Goal: Task Accomplishment & Management: Use online tool/utility

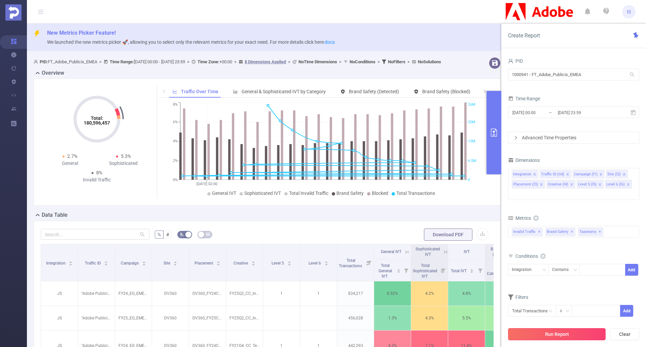
click at [551, 332] on button "Run Report" at bounding box center [557, 334] width 98 height 12
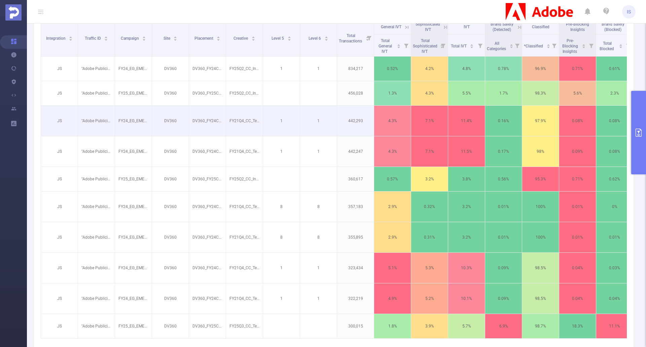
scroll to position [236, 0]
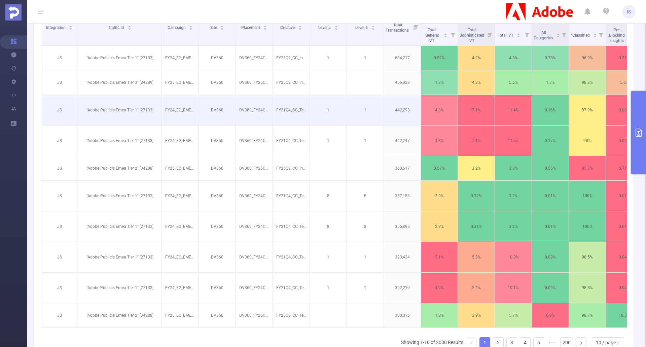
drag, startPoint x: 115, startPoint y: 30, endPoint x: 222, endPoint y: 108, distance: 132.3
click at [162, 35] on span at bounding box center [161, 27] width 3 height 37
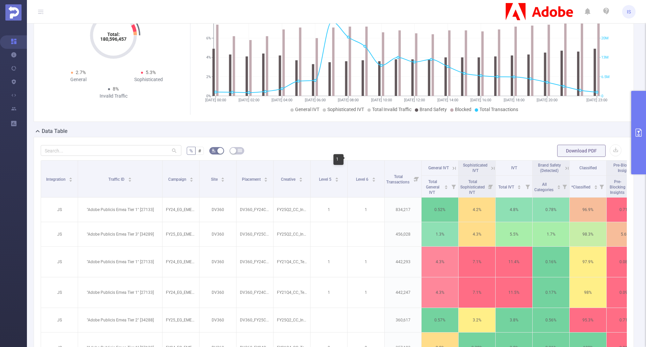
scroll to position [67, 0]
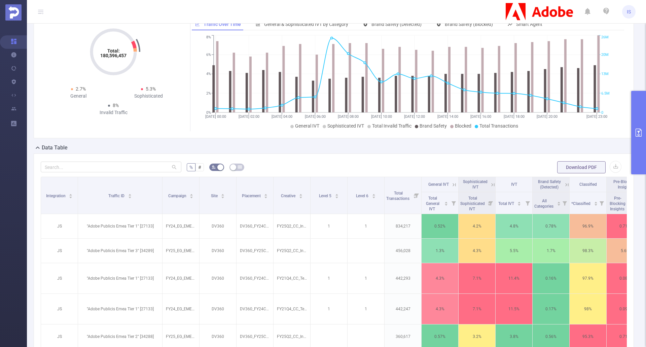
click at [639, 125] on button "primary" at bounding box center [639, 133] width 15 height 84
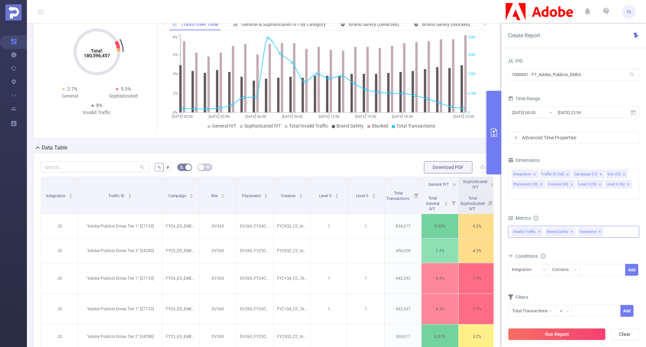
click at [600, 228] on span "✕" at bounding box center [600, 232] width 3 height 8
click at [563, 334] on button "Run Report" at bounding box center [557, 334] width 98 height 12
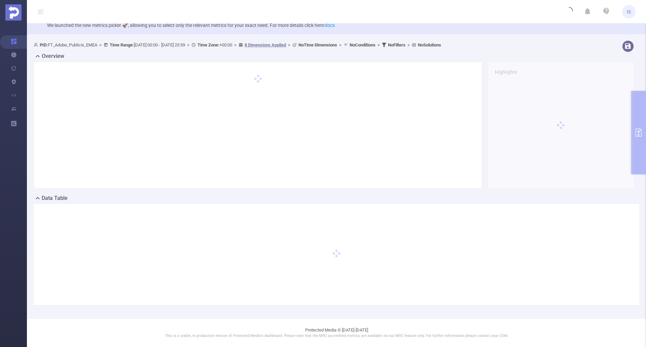
scroll to position [17, 0]
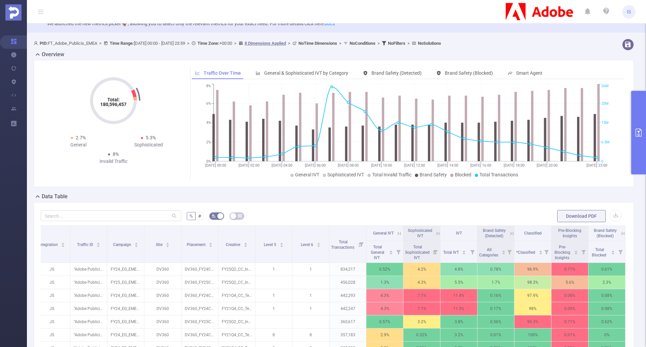
scroll to position [17, 0]
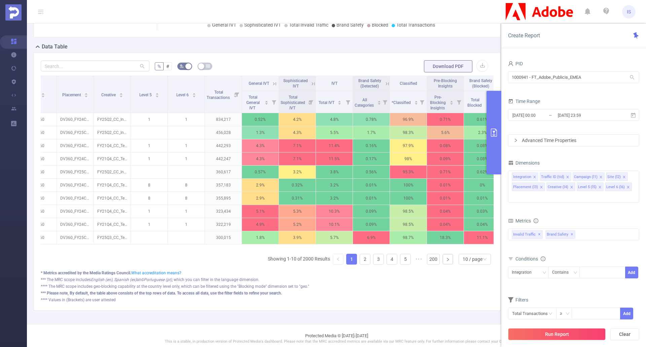
scroll to position [0, 146]
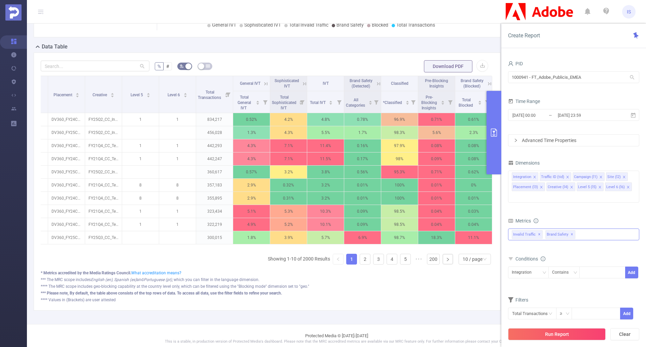
click at [588, 229] on div "Invalid Traffic ✕ Brand Safety ✕" at bounding box center [573, 235] width 131 height 12
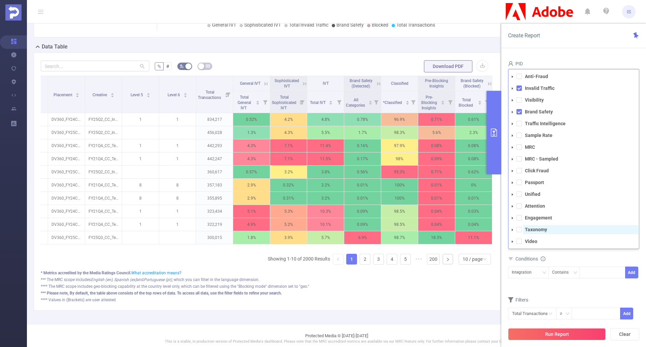
click at [530, 227] on strong "Taxonomy" at bounding box center [536, 229] width 22 height 5
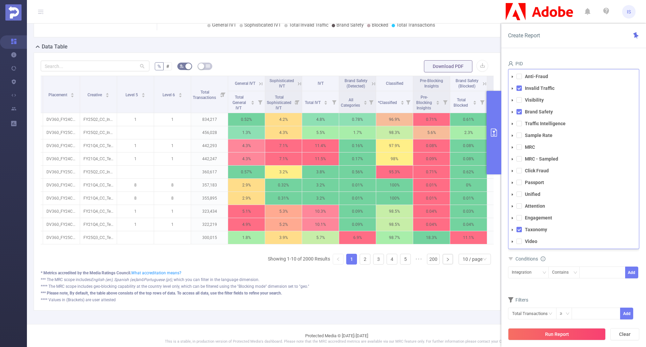
click at [579, 284] on form "Dimensions Integration Traffic ID (tid) Campaign (l1) Site (l2) Placement (l3) …" at bounding box center [573, 243] width 131 height 170
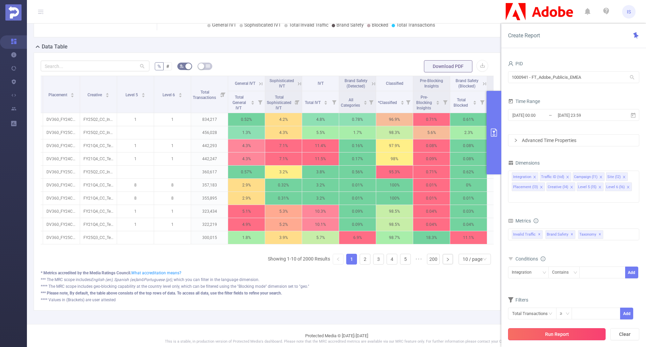
click at [557, 332] on button "Run Report" at bounding box center [557, 334] width 98 height 12
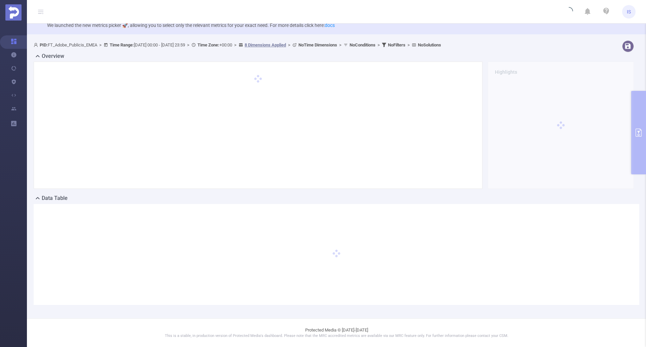
scroll to position [17, 0]
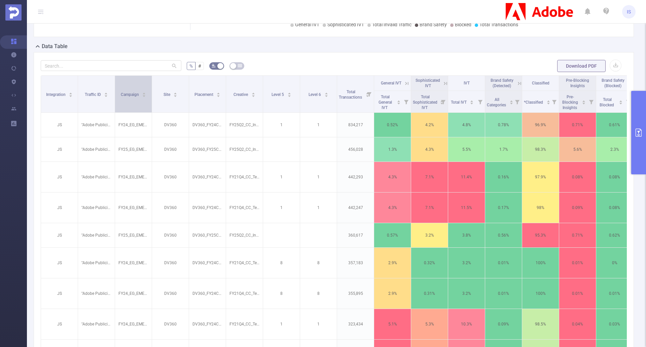
scroll to position [135, 0]
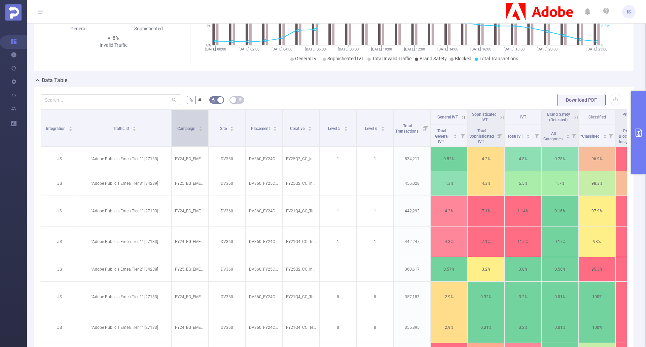
drag, startPoint x: 114, startPoint y: 130, endPoint x: 171, endPoint y: 135, distance: 56.8
click at [171, 135] on span at bounding box center [171, 128] width 3 height 37
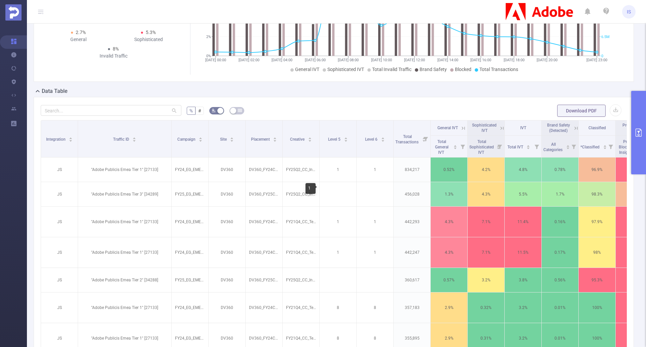
scroll to position [101, 0]
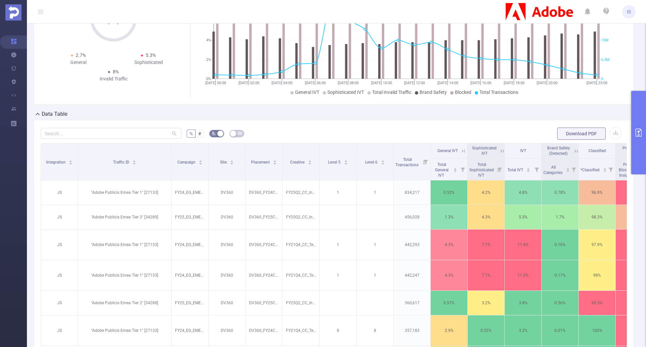
click at [637, 153] on button "primary" at bounding box center [639, 133] width 15 height 84
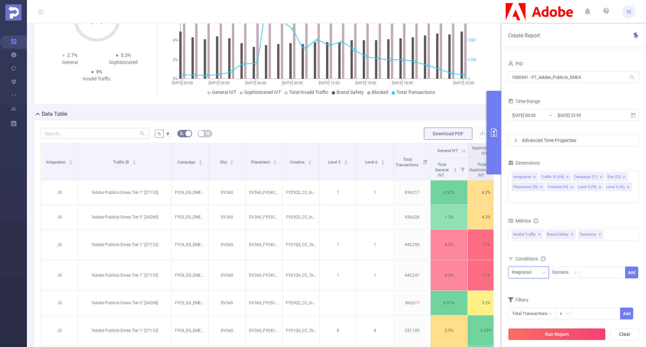
click at [538, 267] on div "Integration" at bounding box center [528, 272] width 33 height 11
click at [537, 199] on li "Campaign (l1)" at bounding box center [528, 199] width 41 height 11
click at [560, 267] on div "Contains" at bounding box center [563, 272] width 21 height 11
click at [573, 309] on li "Does Not Contain" at bounding box center [571, 308] width 45 height 11
click at [603, 267] on div at bounding box center [603, 272] width 39 height 11
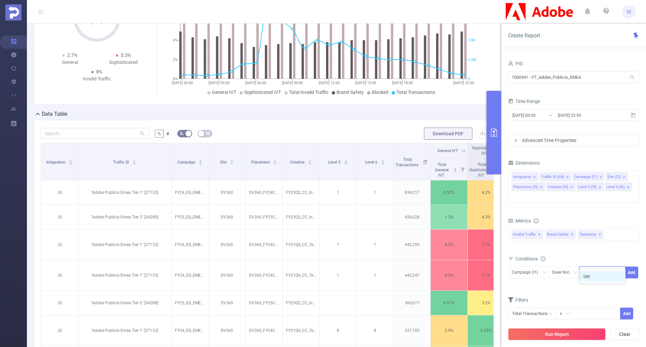
type input "tier"
click at [605, 279] on li "tier" at bounding box center [603, 276] width 46 height 11
click at [630, 267] on button "Add" at bounding box center [632, 273] width 13 height 12
click at [577, 336] on button "Run Report" at bounding box center [557, 334] width 98 height 12
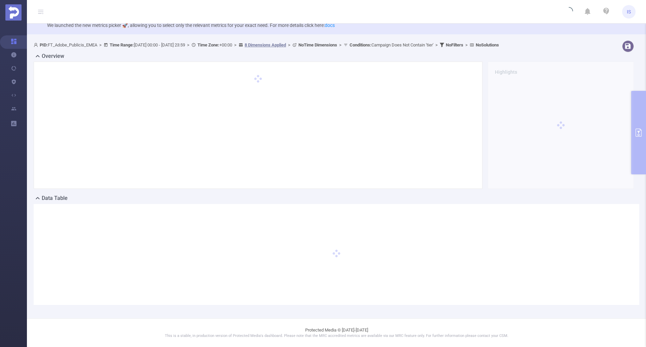
scroll to position [17, 0]
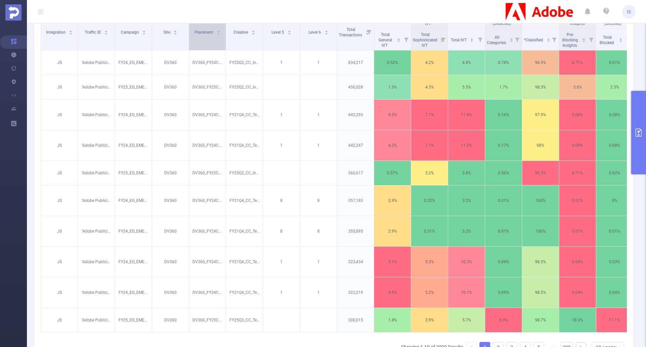
scroll to position [168, 0]
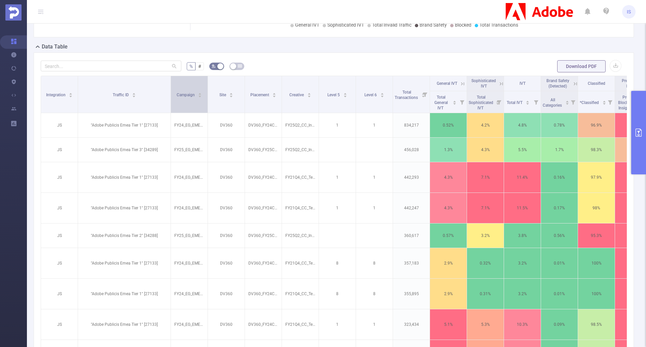
drag, startPoint x: 113, startPoint y: 100, endPoint x: 169, endPoint y: 99, distance: 55.9
click at [169, 99] on span at bounding box center [170, 94] width 3 height 37
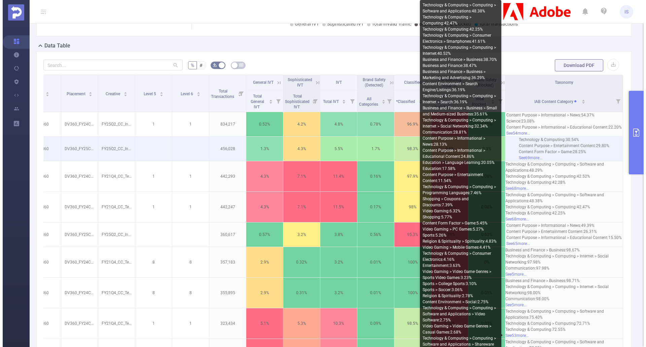
scroll to position [162, 0]
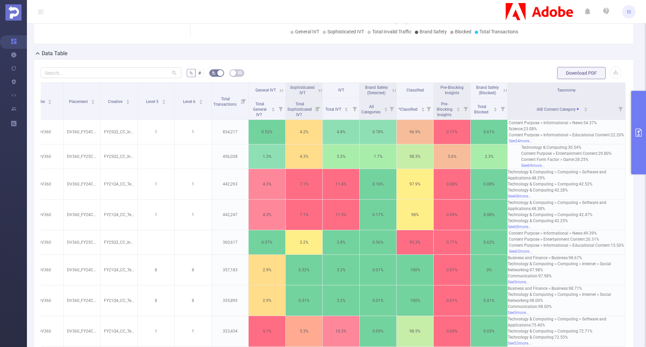
click at [637, 124] on button "primary" at bounding box center [639, 133] width 15 height 84
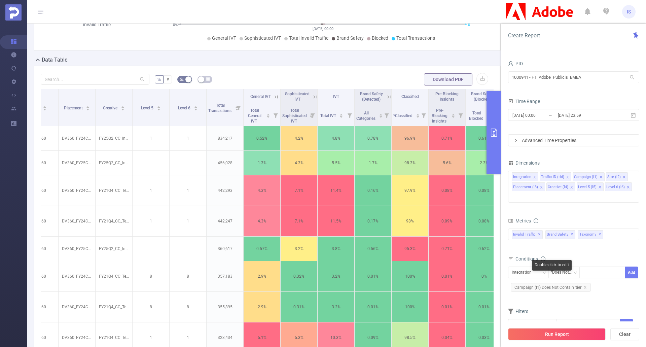
click at [586, 283] on span "Campaign (l1) Does Not Contain 'tier'" at bounding box center [551, 287] width 80 height 9
click at [585, 286] on icon "icon: close" at bounding box center [585, 287] width 2 height 2
click at [540, 267] on div "Integration" at bounding box center [528, 272] width 33 height 11
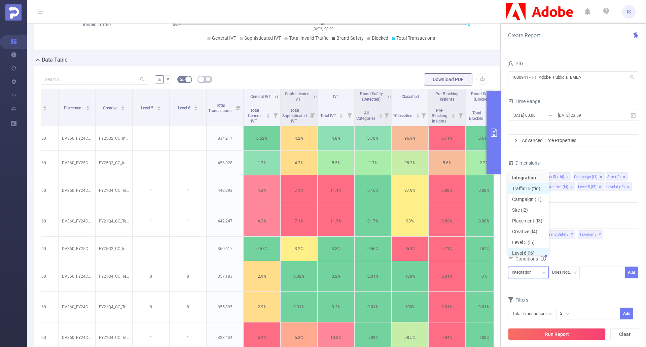
scroll to position [3, 0]
click at [530, 194] on li "Campaign (l1)" at bounding box center [528, 196] width 41 height 11
click at [567, 267] on div "Does Not Contain" at bounding box center [565, 272] width 24 height 11
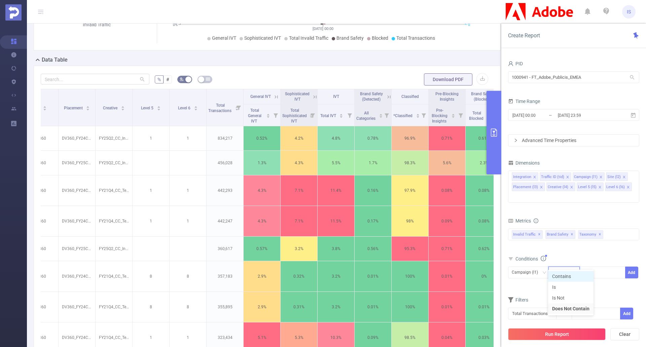
click at [571, 277] on li "Contains" at bounding box center [571, 276] width 45 height 11
click at [593, 267] on div at bounding box center [603, 272] width 39 height 11
type input "tier 3"
click at [581, 278] on li "tier 3" at bounding box center [603, 276] width 46 height 11
click at [636, 267] on button "Add" at bounding box center [632, 273] width 13 height 12
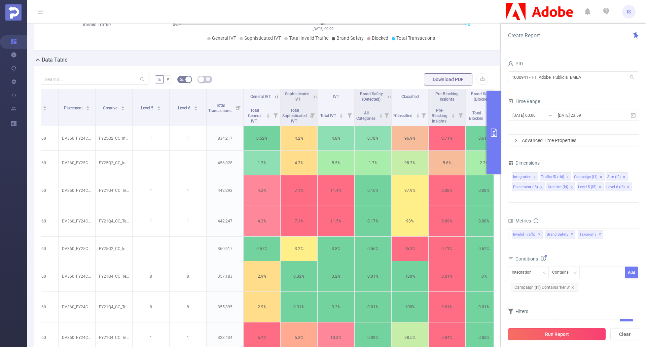
click at [558, 335] on button "Run Report" at bounding box center [557, 334] width 98 height 12
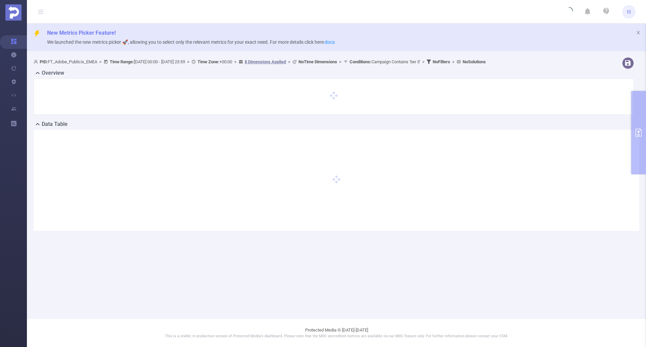
scroll to position [0, 0]
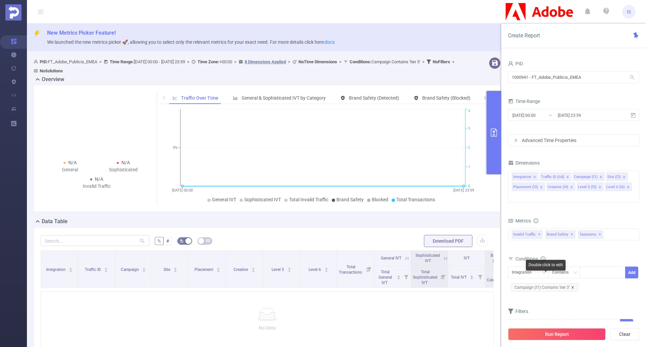
click at [573, 286] on icon "icon: close" at bounding box center [572, 287] width 3 height 3
click at [563, 334] on button "Run Report" at bounding box center [557, 334] width 98 height 12
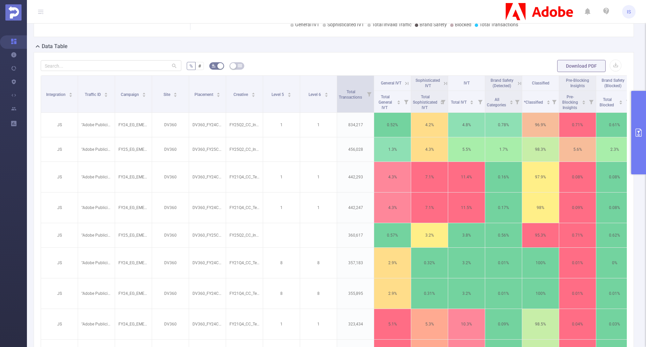
scroll to position [168, 0]
click at [641, 133] on icon "primary" at bounding box center [639, 133] width 8 height 8
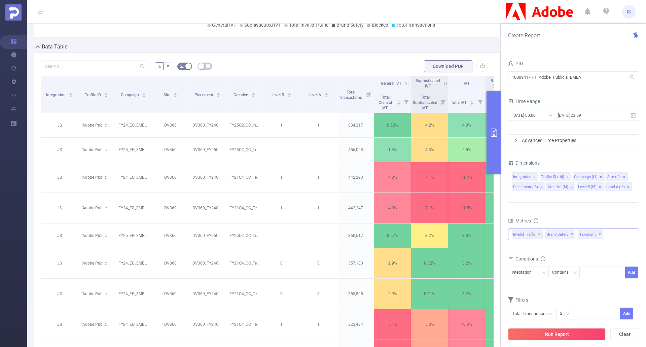
click at [601, 230] on span "Taxonomy ✕" at bounding box center [590, 234] width 25 height 9
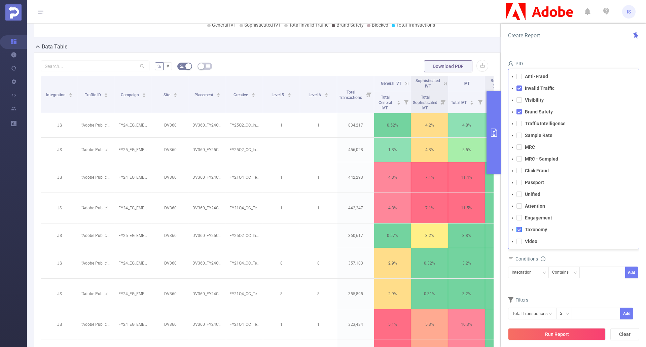
click at [520, 227] on span at bounding box center [519, 229] width 5 height 5
click at [563, 334] on button "Run Report" at bounding box center [557, 334] width 98 height 12
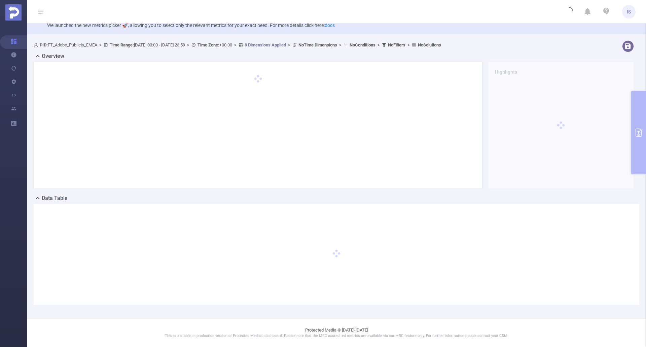
scroll to position [17, 0]
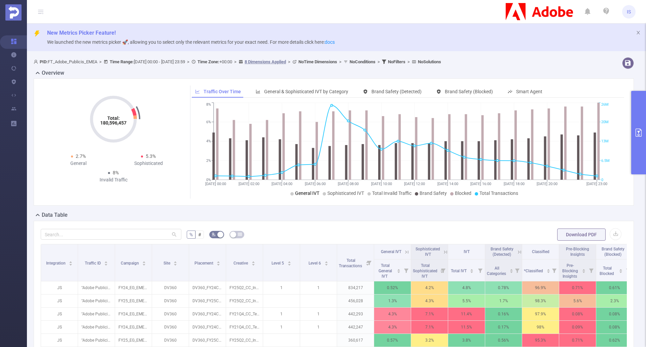
click at [269, 9] on header "IS" at bounding box center [323, 12] width 646 height 24
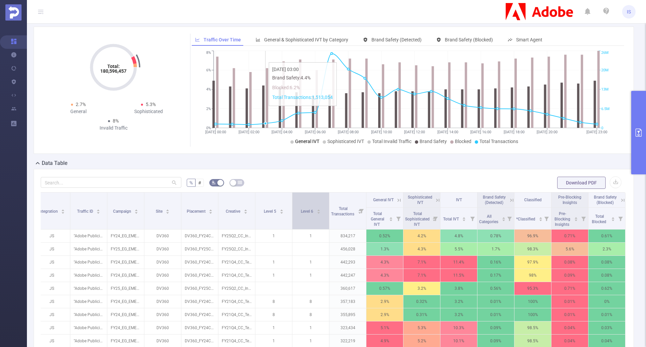
scroll to position [135, 0]
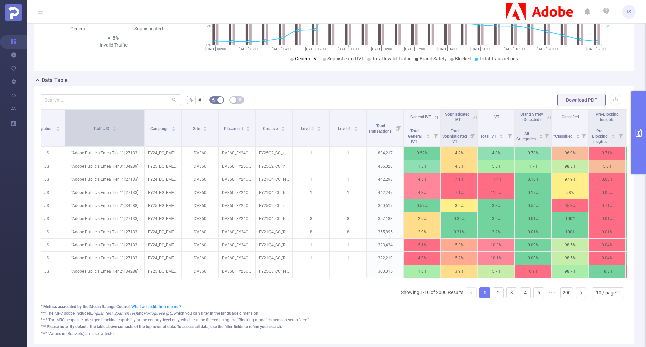
drag, startPoint x: 100, startPoint y: 121, endPoint x: 143, endPoint y: 120, distance: 42.4
click at [143, 120] on span at bounding box center [144, 128] width 3 height 37
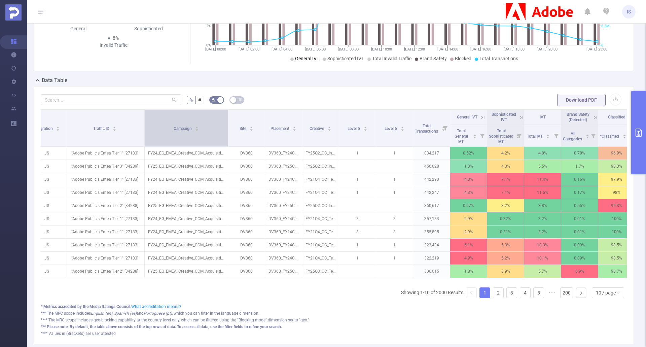
drag, startPoint x: 180, startPoint y: 120, endPoint x: 227, endPoint y: 118, distance: 46.5
click at [227, 118] on span at bounding box center [227, 128] width 3 height 37
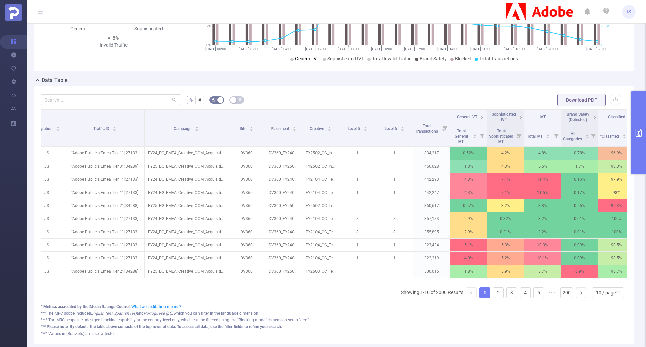
click at [639, 134] on icon "primary" at bounding box center [639, 133] width 8 height 8
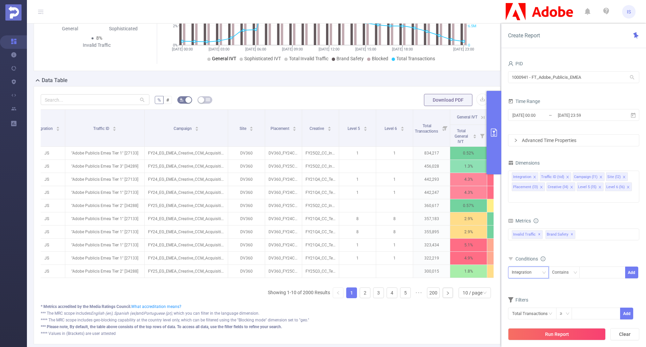
click at [538, 267] on div "Integration" at bounding box center [528, 272] width 33 height 11
click at [527, 181] on li "Integration" at bounding box center [528, 176] width 41 height 11
click at [539, 267] on div "Integration" at bounding box center [528, 272] width 33 height 11
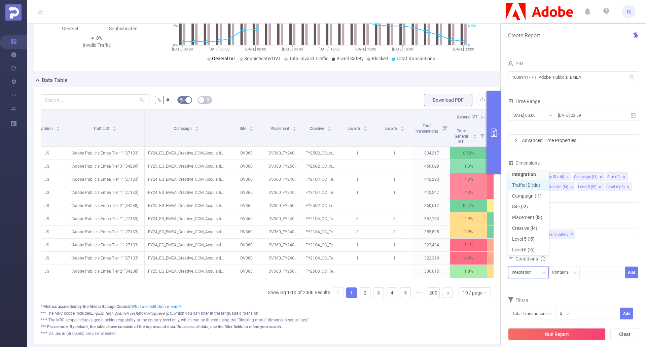
click at [531, 188] on li "Traffic ID (tid)" at bounding box center [528, 185] width 41 height 11
click at [572, 267] on div "Contains" at bounding box center [563, 272] width 21 height 11
click at [575, 307] on li "Does Not Contain" at bounding box center [571, 308] width 45 height 11
click at [595, 267] on div at bounding box center [603, 272] width 39 height 11
type input "tier 1"
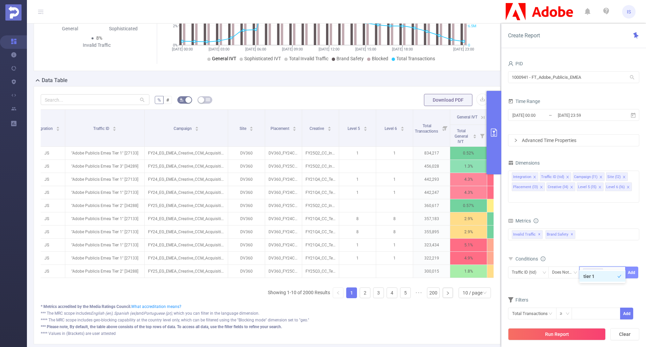
click at [632, 267] on button "Add" at bounding box center [632, 273] width 13 height 12
click at [556, 294] on form "Dimensions Integration Traffic ID (tid) Campaign (l1) Site (l2) Placement (l3) …" at bounding box center [573, 248] width 131 height 181
click at [566, 337] on button "Run Report" at bounding box center [557, 334] width 98 height 12
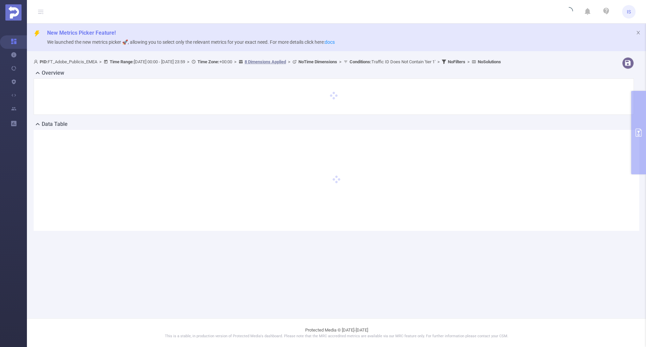
scroll to position [0, 0]
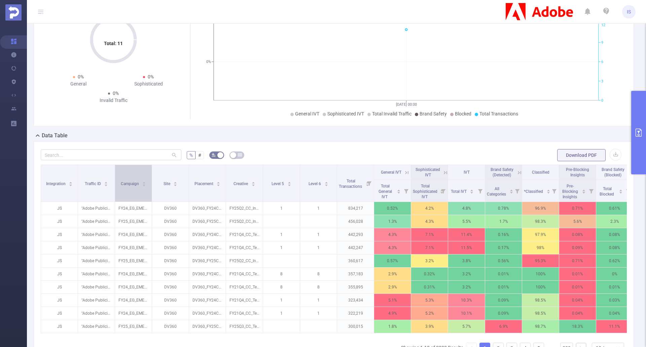
scroll to position [101, 0]
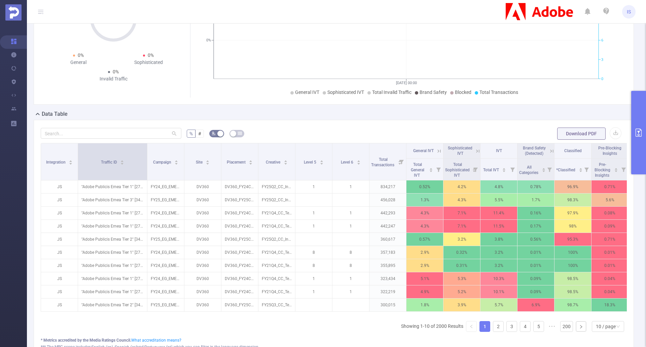
drag, startPoint x: 114, startPoint y: 155, endPoint x: 147, endPoint y: 154, distance: 32.3
click at [147, 154] on span at bounding box center [146, 161] width 3 height 37
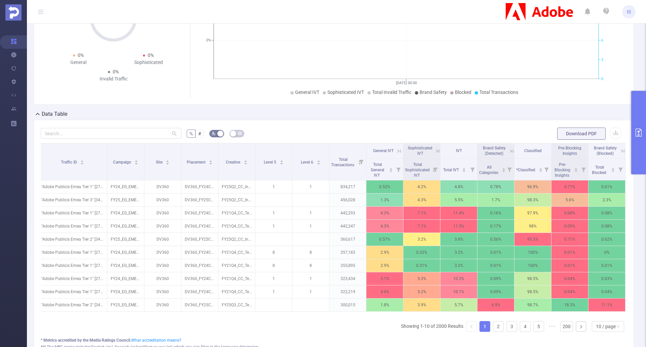
click at [640, 137] on button "primary" at bounding box center [639, 133] width 15 height 84
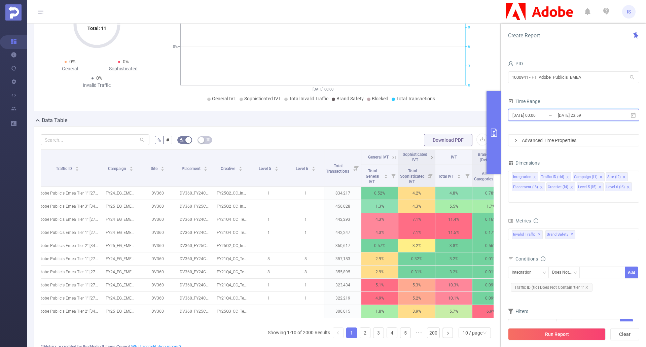
click at [635, 114] on icon at bounding box center [634, 115] width 6 height 6
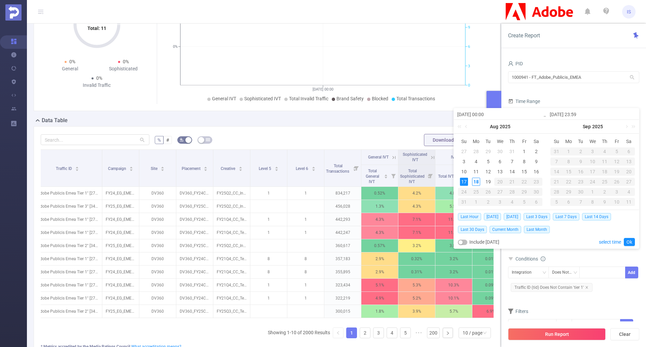
click at [465, 180] on div "17" at bounding box center [464, 182] width 8 height 8
click at [475, 181] on div "18" at bounding box center [476, 182] width 8 height 8
type input "2025-08-18 23:59"
click at [629, 242] on link "Ok" at bounding box center [629, 242] width 11 height 8
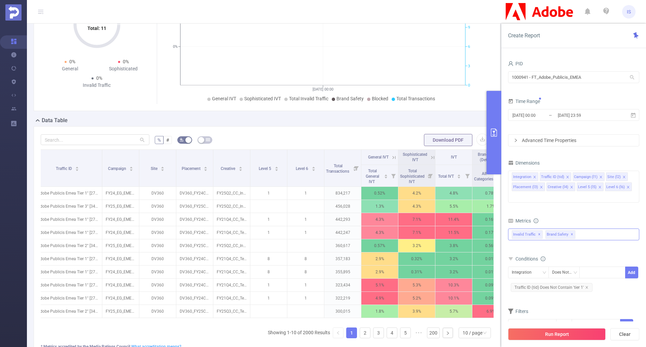
click at [589, 229] on div "Invalid Traffic ✕ Brand Safety ✕ Anti-Fraud Invalid Traffic Visibility Brand Sa…" at bounding box center [573, 235] width 131 height 12
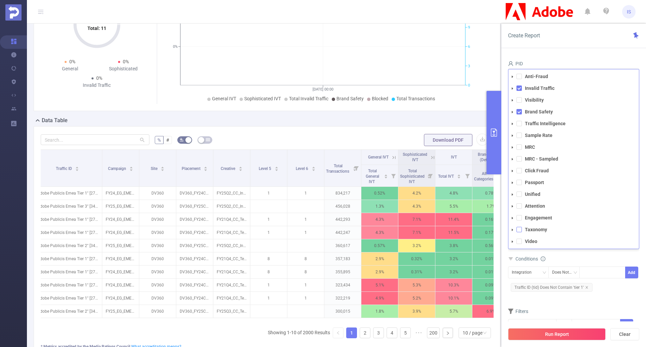
click at [520, 227] on span at bounding box center [519, 229] width 5 height 5
click at [563, 335] on button "Run Report" at bounding box center [557, 334] width 98 height 12
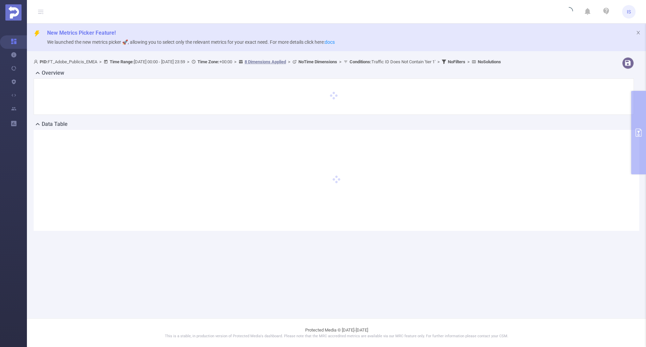
scroll to position [0, 0]
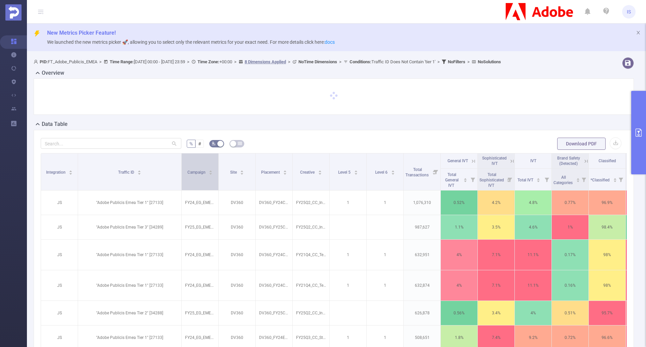
drag, startPoint x: 114, startPoint y: 164, endPoint x: 181, endPoint y: 167, distance: 66.7
click at [181, 167] on span at bounding box center [181, 172] width 3 height 37
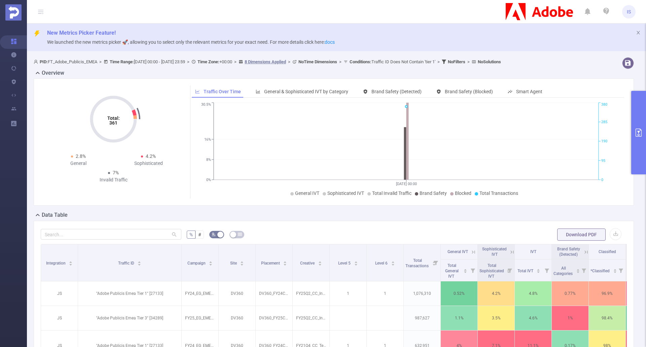
click at [355, 219] on div "Data Table" at bounding box center [337, 215] width 606 height 9
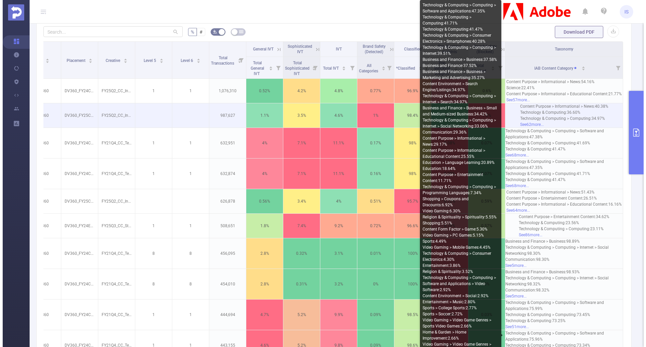
scroll to position [195, 0]
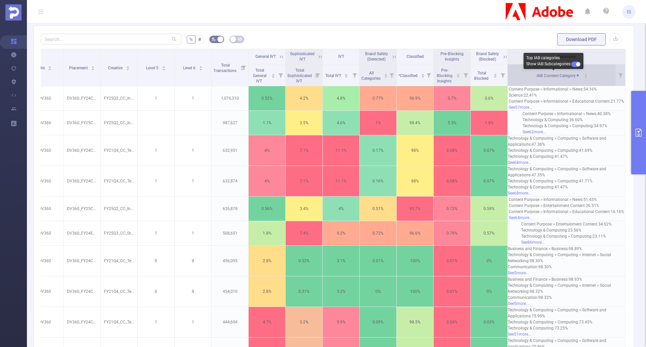
click at [569, 75] on span "IAB Content Category" at bounding box center [559, 75] width 45 height 5
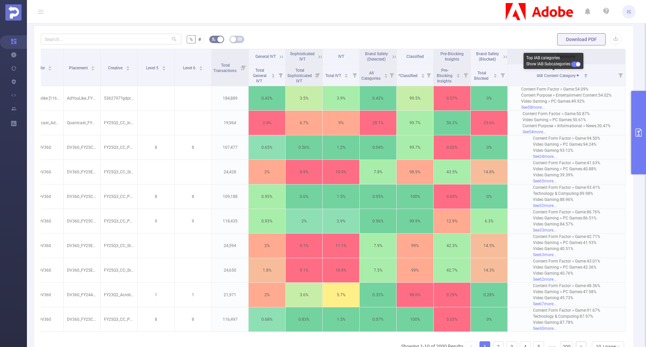
click at [575, 62] on button "button" at bounding box center [576, 64] width 9 height 5
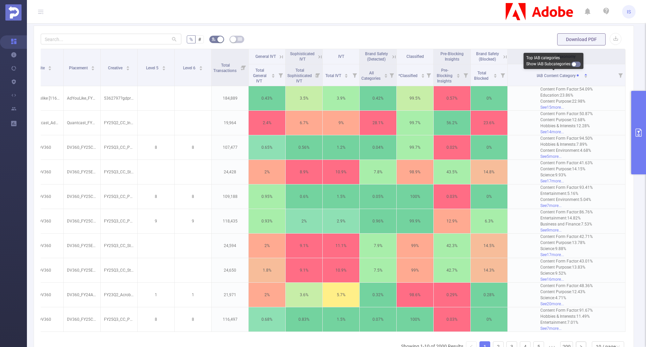
click at [575, 62] on button "button" at bounding box center [576, 64] width 9 height 5
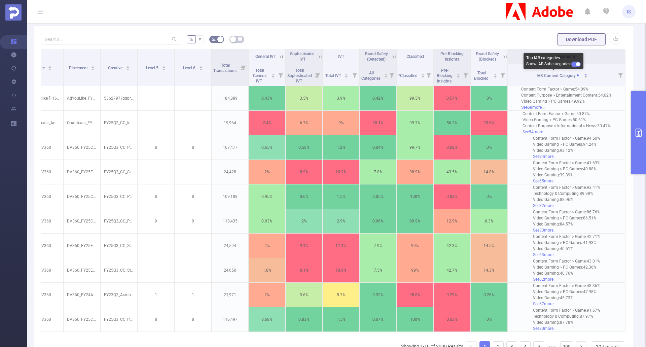
click at [575, 62] on button "button" at bounding box center [576, 64] width 9 height 5
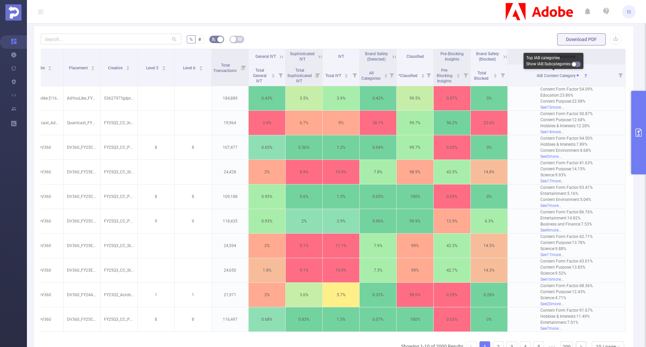
click at [575, 62] on button "button" at bounding box center [576, 64] width 9 height 5
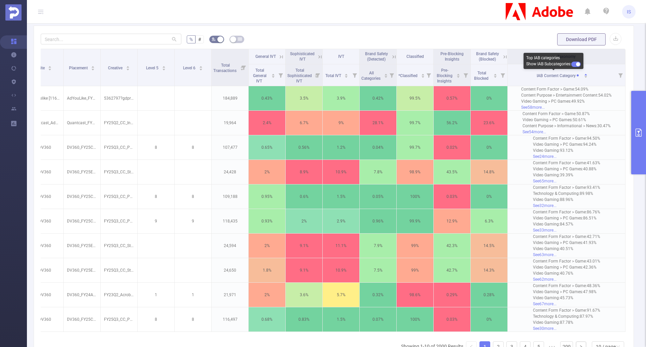
click at [575, 62] on button "button" at bounding box center [576, 64] width 9 height 5
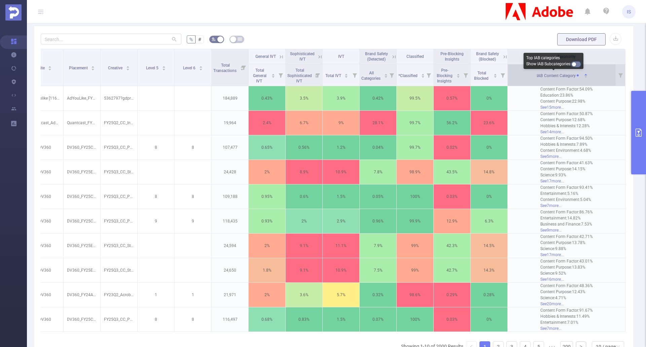
drag, startPoint x: 576, startPoint y: 64, endPoint x: 555, endPoint y: 75, distance: 24.0
click at [576, 64] on button "button" at bounding box center [576, 64] width 9 height 5
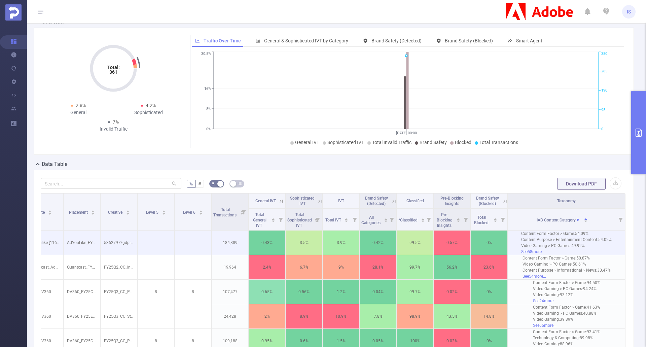
scroll to position [135, 0]
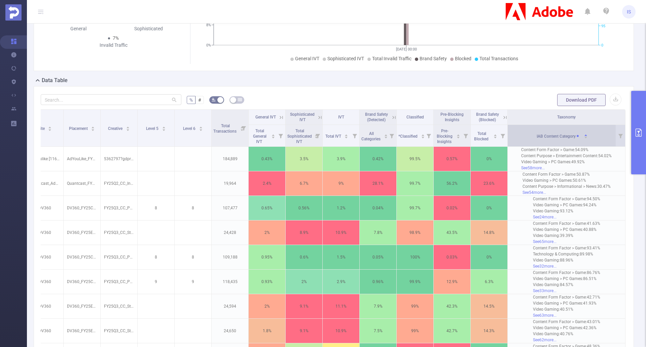
click at [582, 132] on div "IAB Content Category" at bounding box center [562, 135] width 51 height 7
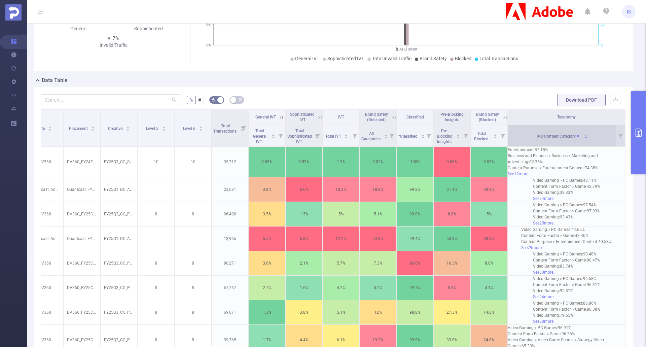
click at [584, 135] on icon "icon: caret-up" at bounding box center [586, 135] width 4 height 4
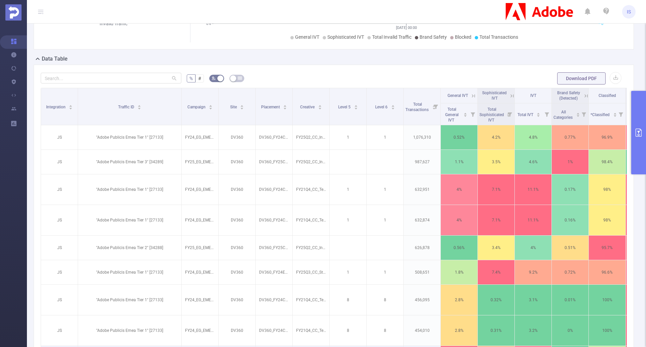
scroll to position [0, 0]
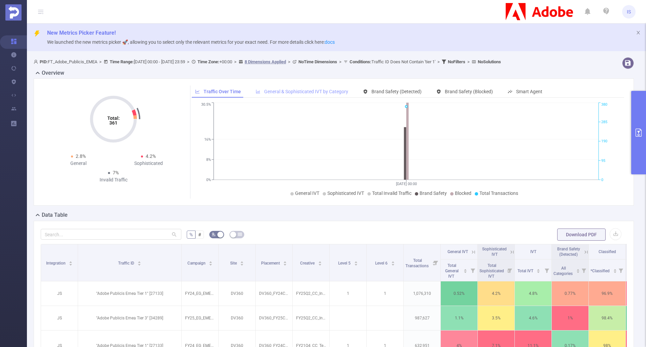
click at [287, 88] on div "General & Sophisticated IVT by Category" at bounding box center [302, 92] width 99 height 12
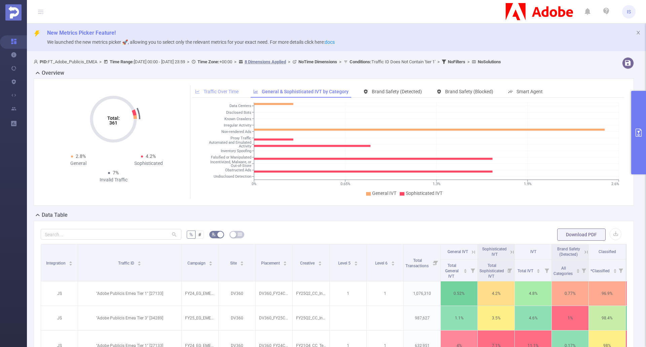
click at [214, 87] on div "Traffic Over Time" at bounding box center [217, 92] width 50 height 12
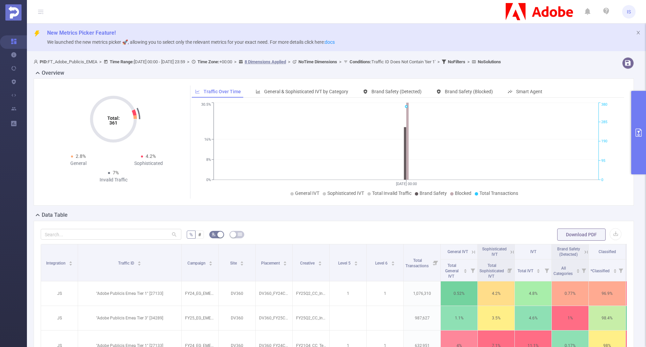
click at [644, 137] on button "primary" at bounding box center [639, 133] width 15 height 84
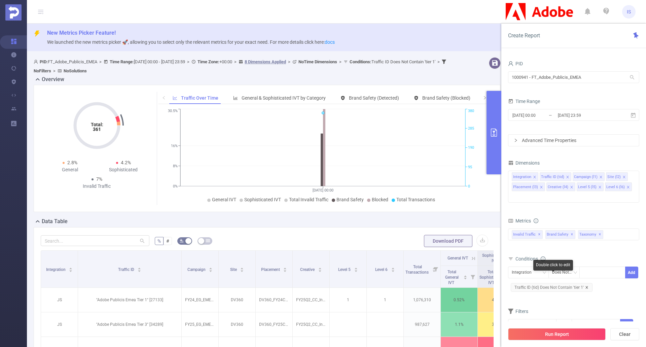
click at [588, 286] on icon "icon: close" at bounding box center [587, 287] width 3 height 3
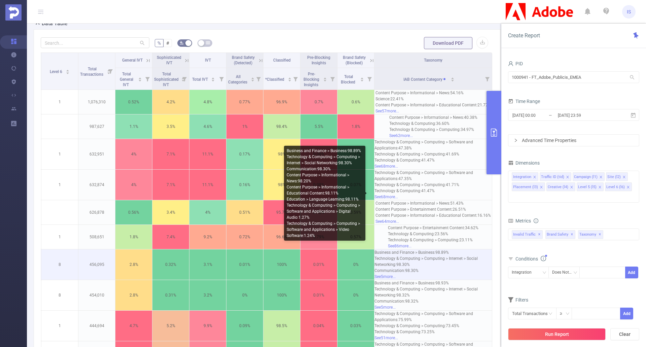
scroll to position [168, 0]
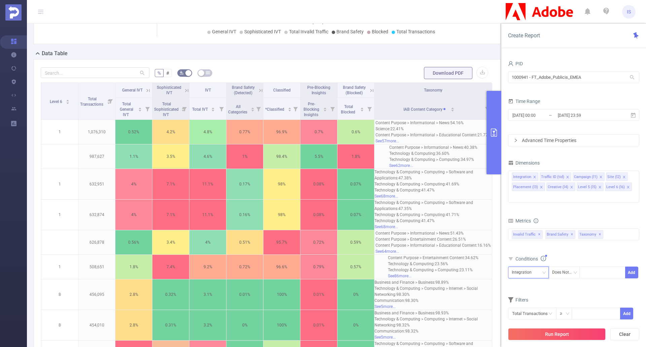
click at [539, 267] on div "Integration" at bounding box center [528, 272] width 33 height 11
click at [529, 183] on li "Traffic ID (tid)" at bounding box center [528, 185] width 41 height 11
click at [569, 267] on div "Does Not Contain" at bounding box center [565, 272] width 24 height 11
click at [571, 276] on li "Contains" at bounding box center [571, 276] width 45 height 11
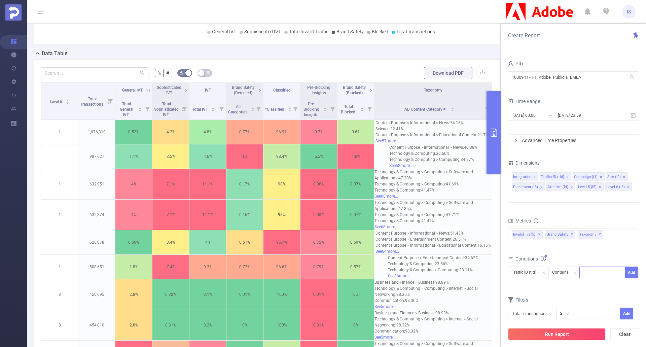
click at [603, 267] on div at bounding box center [603, 272] width 39 height 11
type input "Tier 3"
click at [549, 274] on div "Traffic ID (tid) Contains Tier 3 Add" at bounding box center [573, 274] width 131 height 19
click at [557, 334] on button "Run Report" at bounding box center [557, 334] width 98 height 12
click at [632, 267] on button "Add" at bounding box center [632, 273] width 13 height 12
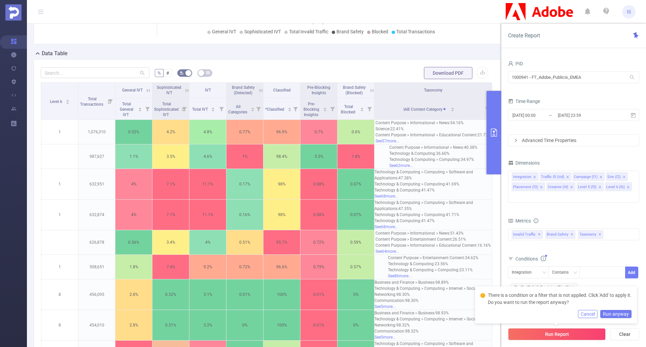
click at [595, 315] on button "Cancel" at bounding box center [588, 314] width 20 height 8
click at [573, 334] on button "Run Report" at bounding box center [557, 334] width 98 height 12
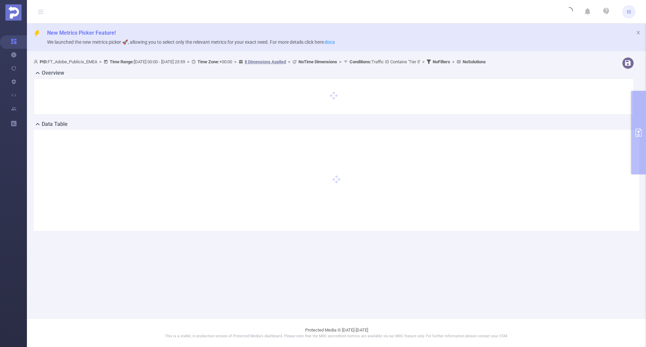
scroll to position [0, 0]
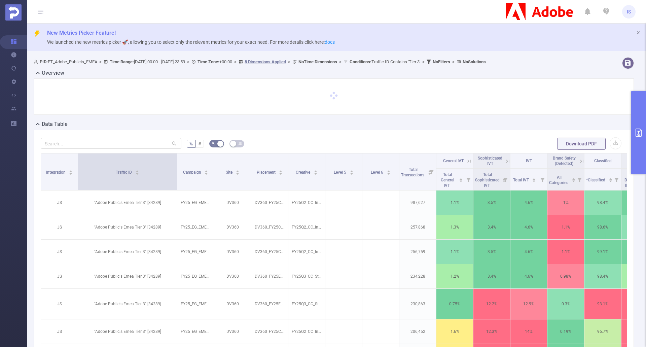
drag, startPoint x: 114, startPoint y: 169, endPoint x: 176, endPoint y: 168, distance: 62.3
click at [176, 168] on span at bounding box center [176, 172] width 3 height 37
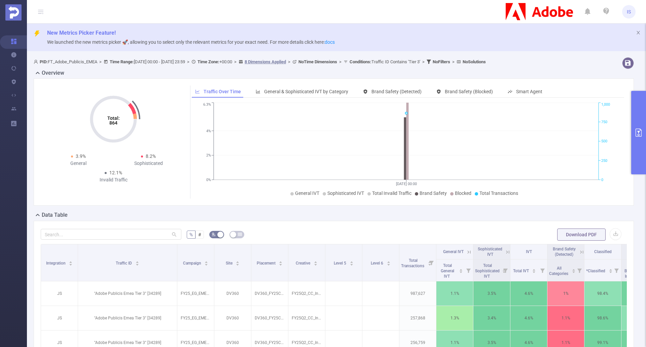
click at [635, 144] on button "primary" at bounding box center [639, 133] width 15 height 84
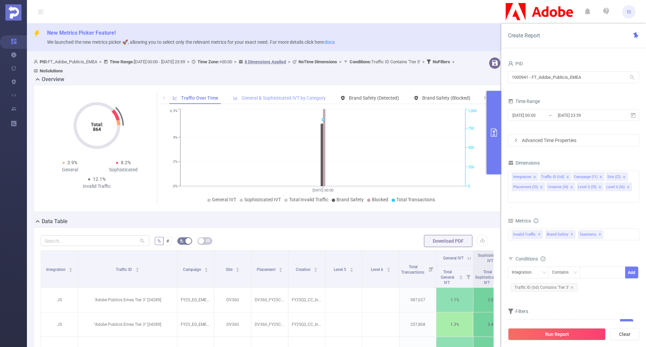
click at [266, 95] on span "General & Sophisticated IVT by Category" at bounding box center [284, 97] width 84 height 5
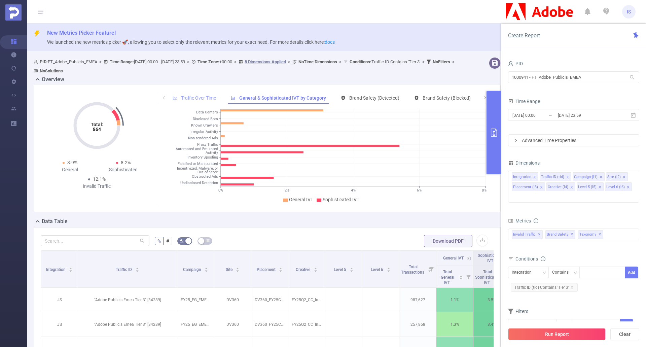
click at [215, 94] on div "Traffic Over Time" at bounding box center [194, 98] width 50 height 12
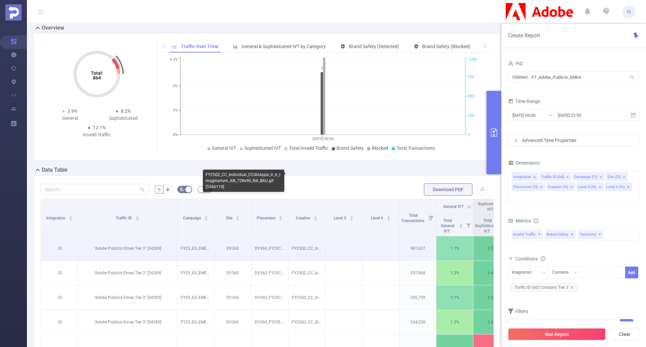
scroll to position [34, 0]
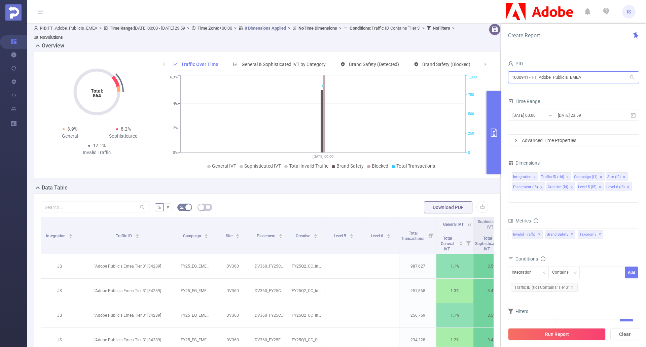
drag, startPoint x: 594, startPoint y: 73, endPoint x: 494, endPoint y: 81, distance: 99.9
click at [494, 80] on section "PID: FT_Adobe_Publicis_EMEA > Time Range: 2025-08-17 00:00 - 2025-08-18 23:59 >…" at bounding box center [337, 303] width 620 height 565
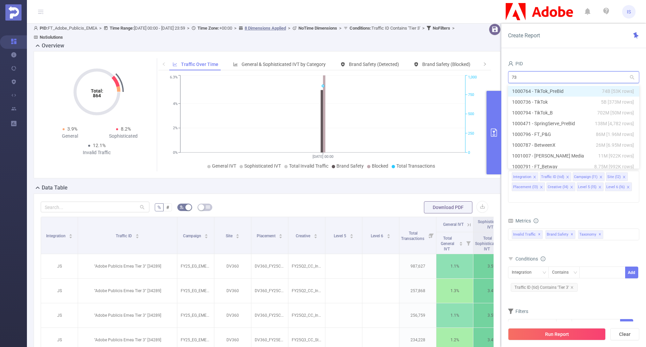
type input "736"
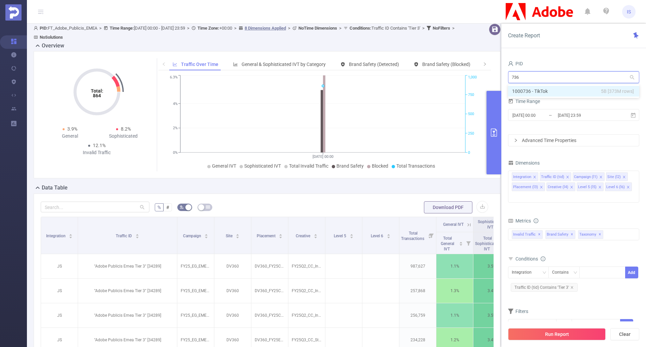
click at [581, 89] on li "1000736 - TikTok 5B [373M rows]" at bounding box center [573, 91] width 131 height 11
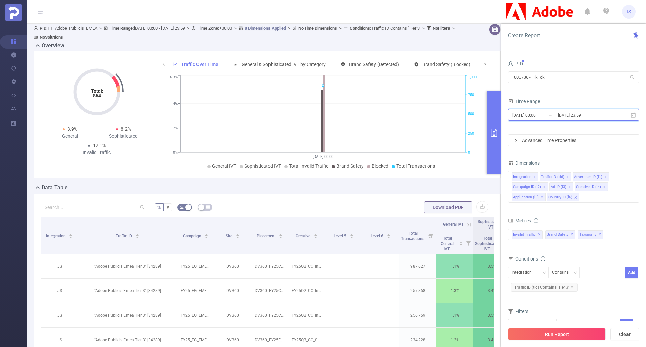
click at [633, 117] on icon at bounding box center [633, 114] width 5 height 5
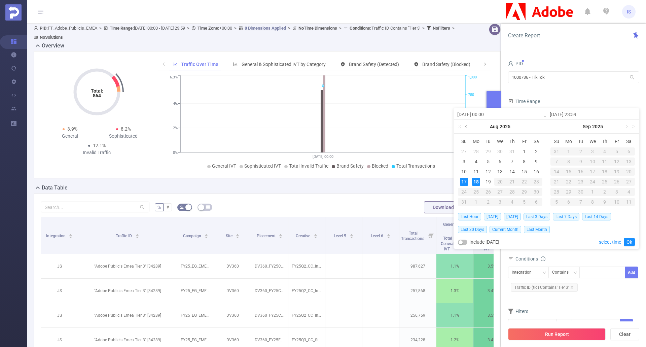
click at [468, 128] on link at bounding box center [467, 126] width 6 height 13
click at [469, 127] on link at bounding box center [467, 126] width 6 height 13
click at [465, 151] on div "1" at bounding box center [464, 151] width 8 height 8
click at [559, 129] on link at bounding box center [560, 126] width 6 height 13
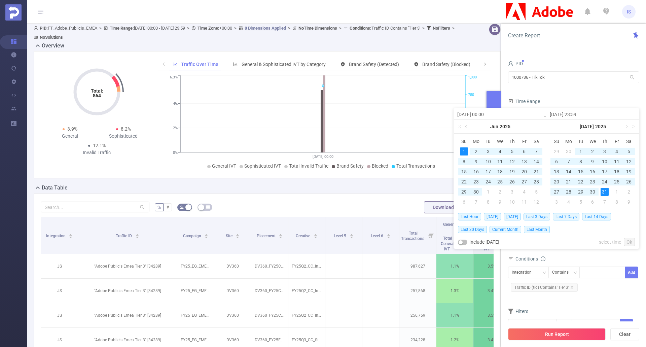
click at [605, 191] on div "31" at bounding box center [605, 192] width 8 height 8
type input "2025-06-01 00:00"
type input "2025-07-31 23:59"
type input "2025-06-01 00:00"
type input "2025-07-31 23:59"
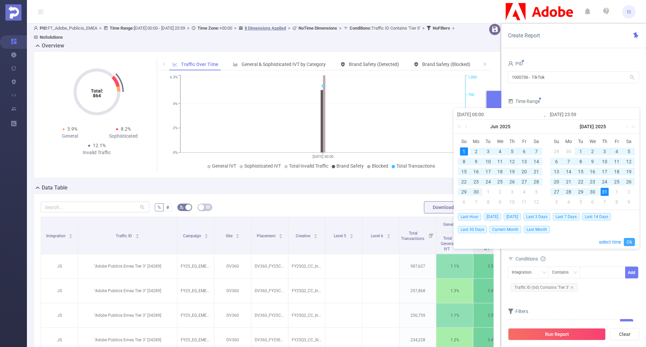
click at [630, 240] on link "Ok" at bounding box center [629, 242] width 11 height 8
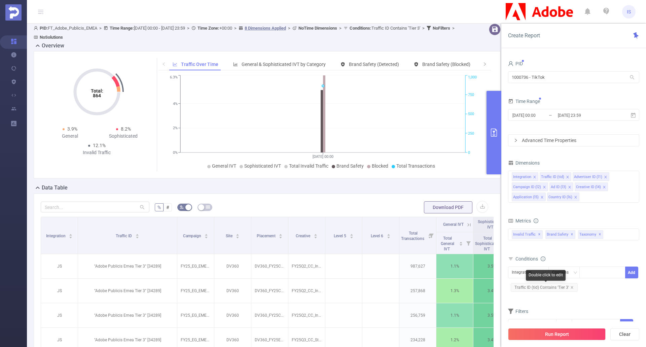
click at [574, 289] on span "Traffic ID (tid) Contains 'Tier 3'" at bounding box center [544, 287] width 67 height 9
click at [573, 287] on icon "icon: close" at bounding box center [572, 287] width 3 height 3
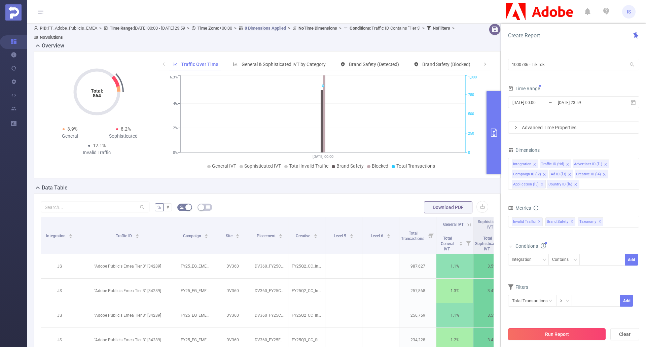
click at [556, 336] on button "Run Report" at bounding box center [557, 334] width 98 height 12
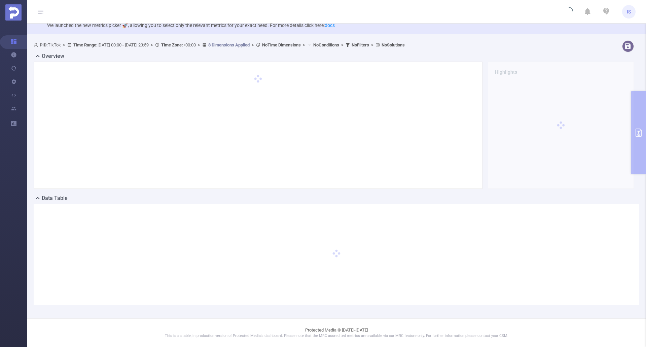
scroll to position [17, 0]
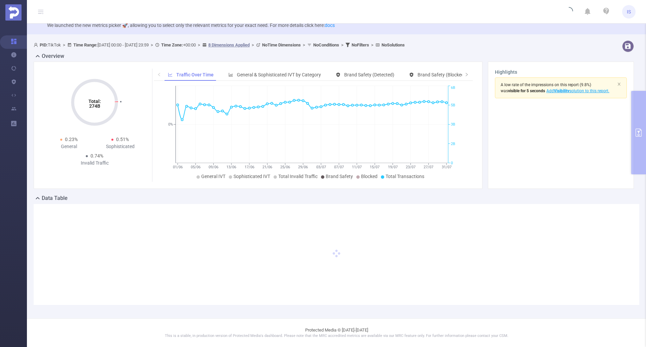
click at [380, 203] on div "Data Table" at bounding box center [337, 198] width 606 height 9
click at [399, 187] on div "Total: 274B Total: 274B 0.23% General 0.51% Sophisticated 0.74% Invalid Traffic…" at bounding box center [258, 125] width 449 height 127
click at [224, 199] on div "Data Table" at bounding box center [337, 198] width 606 height 9
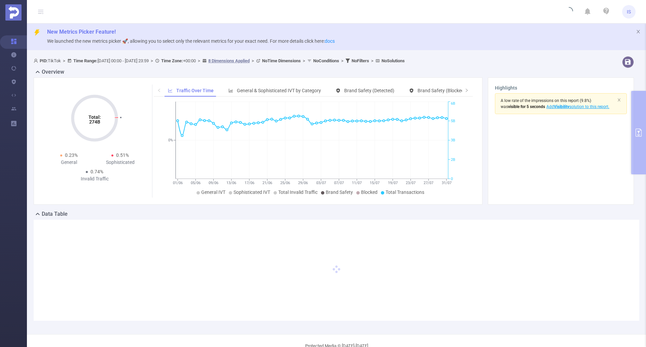
scroll to position [0, 0]
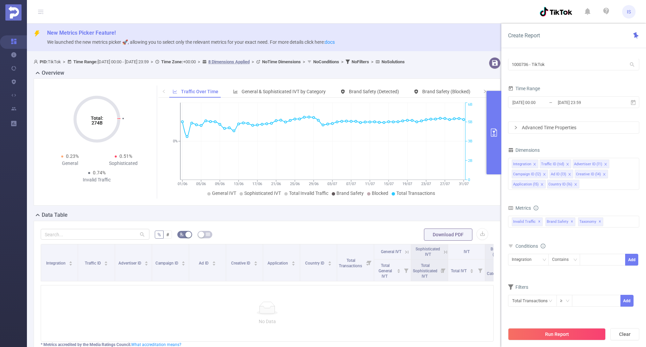
click at [566, 249] on div "Conditions" at bounding box center [573, 246] width 131 height 11
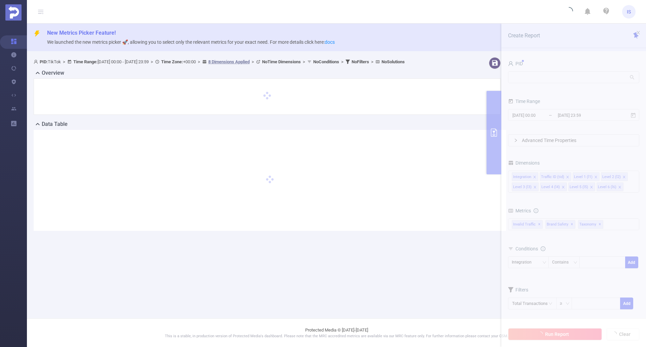
click at [235, 95] on div at bounding box center [267, 97] width 453 height 22
click at [245, 241] on div "PID: TikTok > Time Range: 2025-06-01 00:00 - 2025-07-31 23:59 > Time Zone: +00:…" at bounding box center [270, 150] width 486 height 190
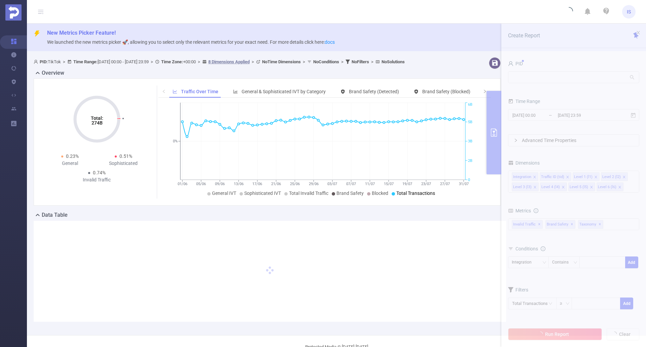
click at [370, 6] on header "IS" at bounding box center [323, 12] width 646 height 24
click at [69, 213] on div "Data Table" at bounding box center [270, 215] width 473 height 9
